Goal: Find contact information: Find contact information

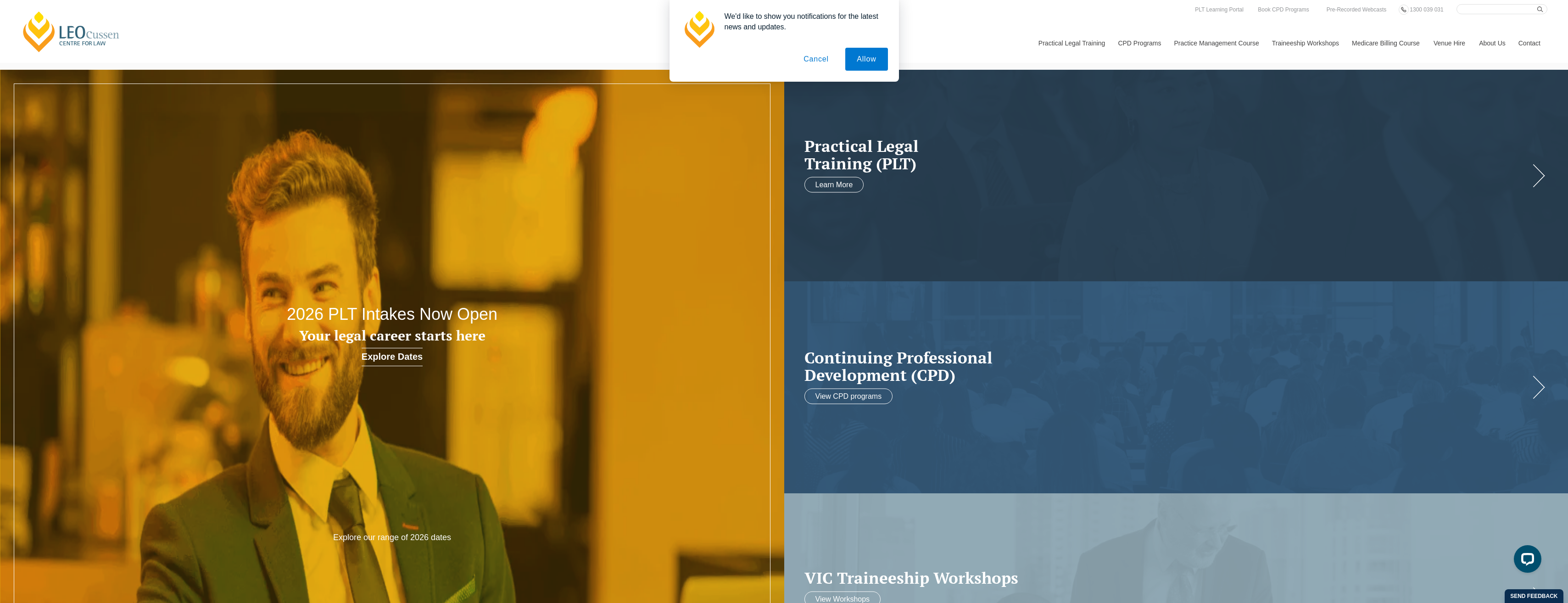
click at [818, 62] on button "Cancel" at bounding box center [816, 59] width 48 height 23
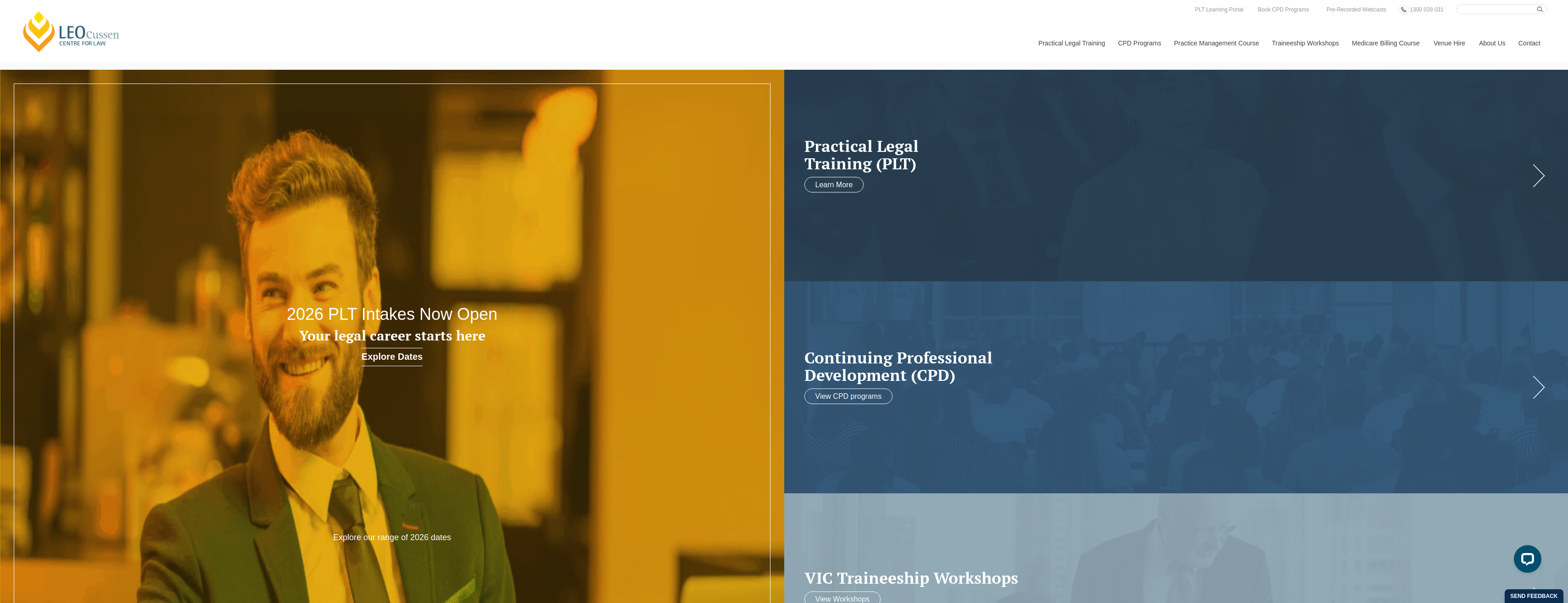
click at [1529, 39] on link "Contact" at bounding box center [1530, 43] width 36 height 39
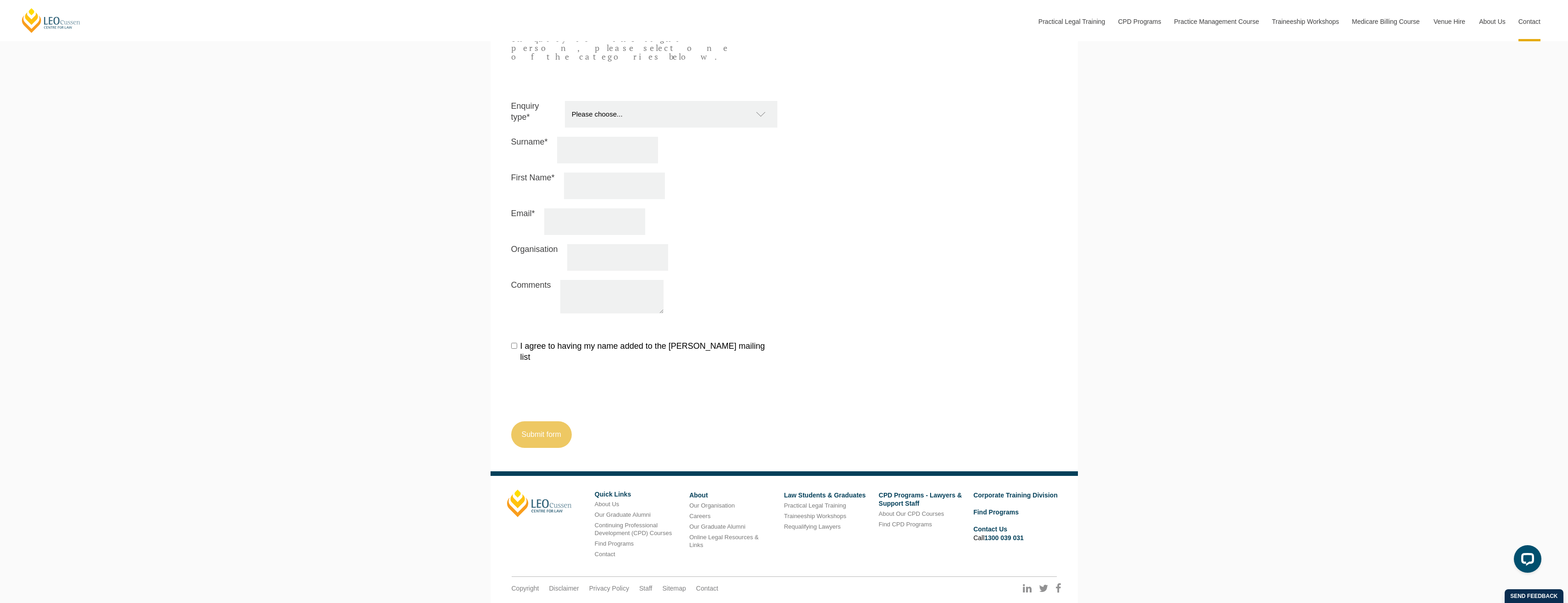
scroll to position [1113, 0]
